Goal: Navigation & Orientation: Understand site structure

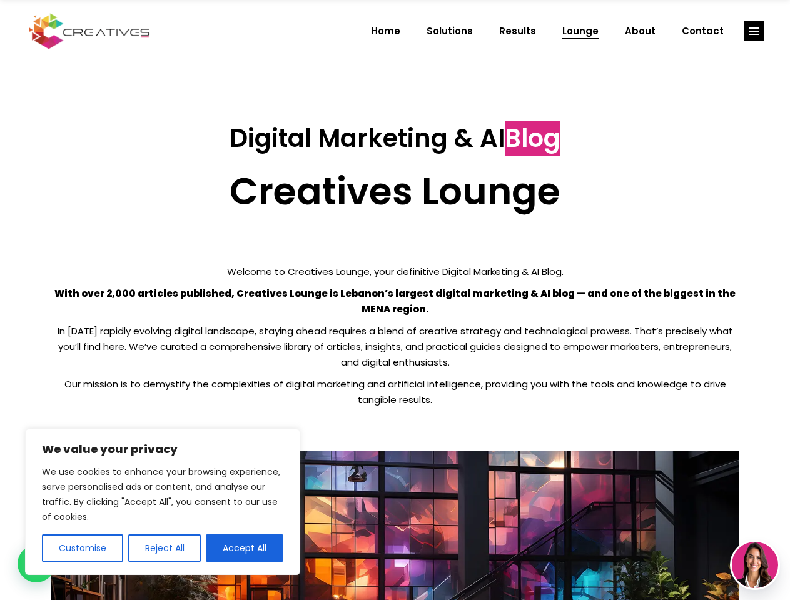
click at [395, 300] on p "With over 2,000 articles published, Creatives Lounge is Lebanon’s largest digit…" at bounding box center [395, 301] width 688 height 31
click at [82, 548] on button "Customise" at bounding box center [82, 549] width 81 height 28
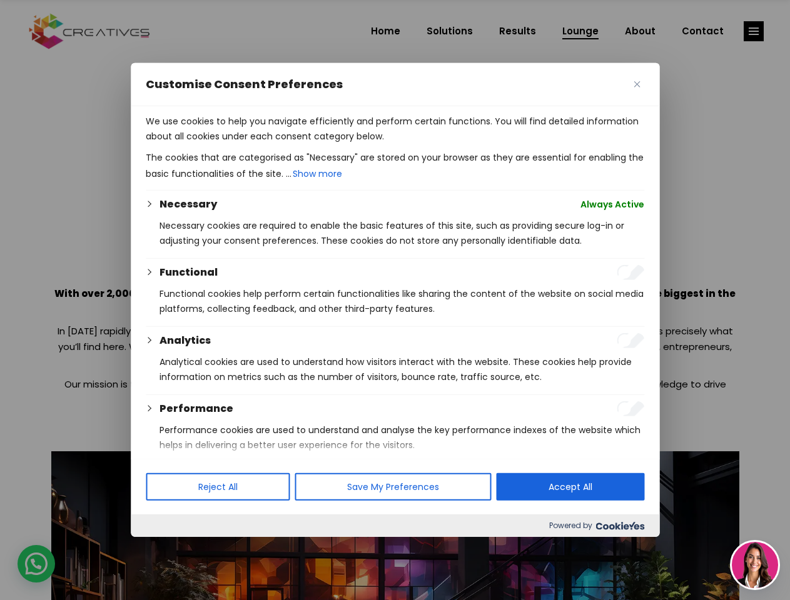
click at [164, 548] on div at bounding box center [395, 300] width 790 height 600
click at [244, 144] on p "We use cookies to help you navigate efficiently and perform certain functions. …" at bounding box center [395, 129] width 498 height 30
click at [753, 31] on div at bounding box center [395, 300] width 790 height 600
click at [755, 565] on img at bounding box center [755, 565] width 46 height 46
